Goal: Check status: Check status

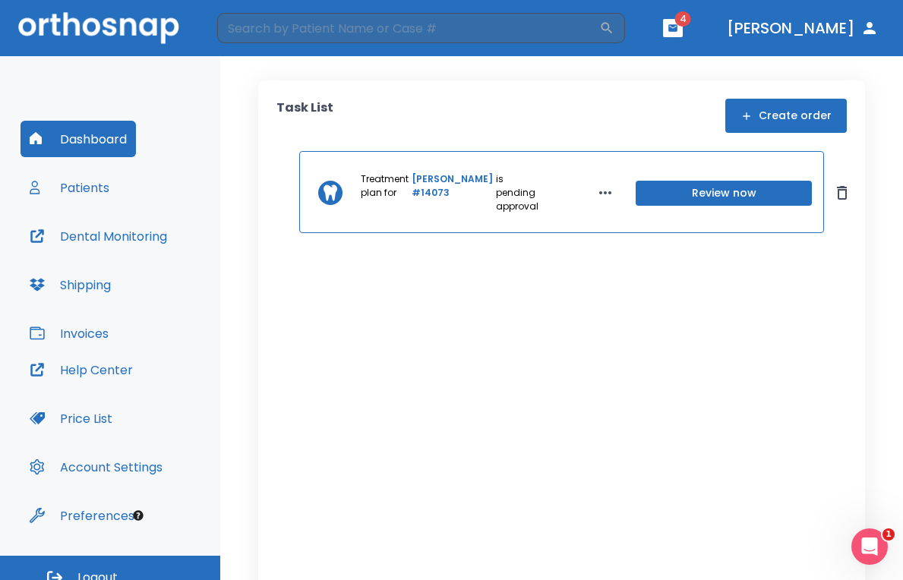
click at [425, 185] on link "[PERSON_NAME] #14073" at bounding box center [452, 192] width 81 height 41
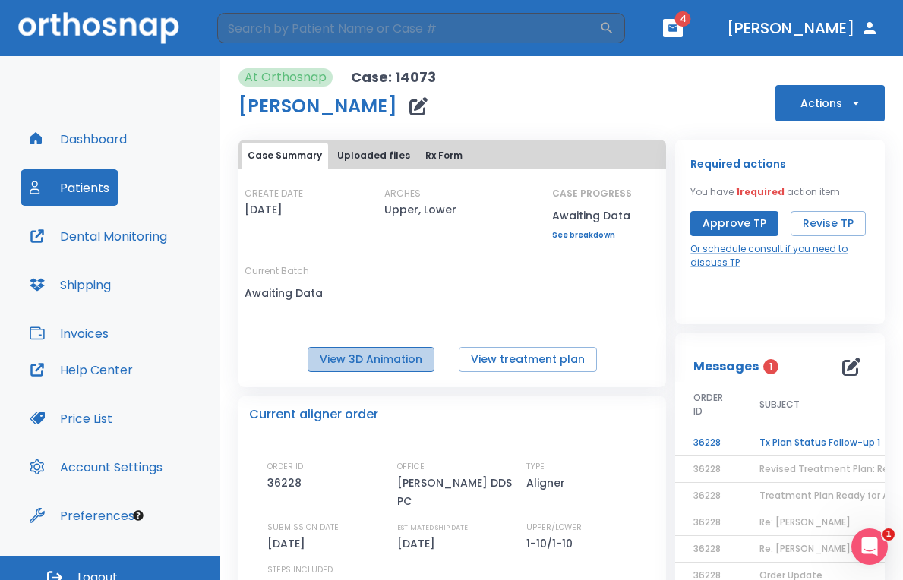
click at [378, 364] on button "View 3D Animation" at bounding box center [371, 359] width 127 height 25
